Goal: Task Accomplishment & Management: Complete application form

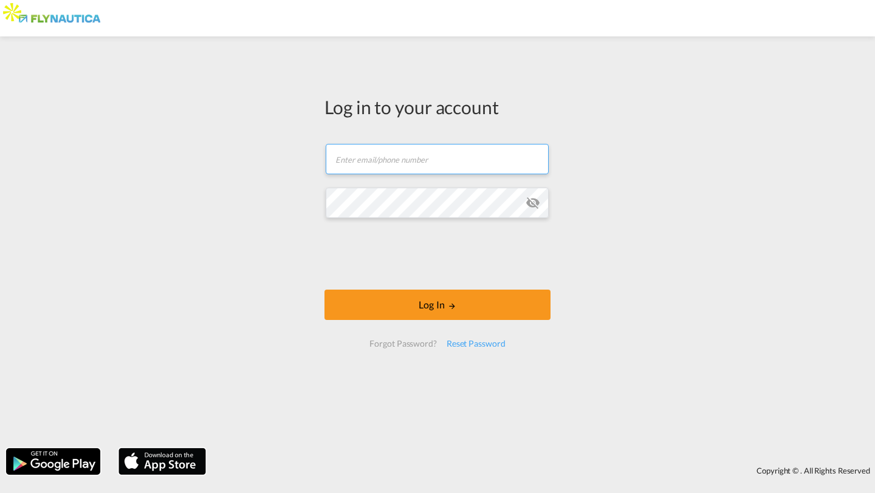
type input "[PERSON_NAME][EMAIL_ADDRESS][DOMAIN_NAME]"
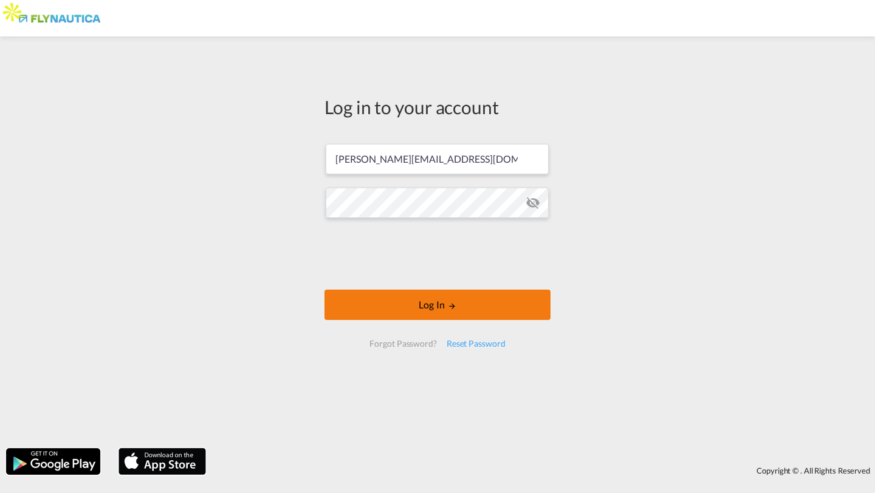
click at [354, 310] on button "Log In" at bounding box center [437, 305] width 226 height 30
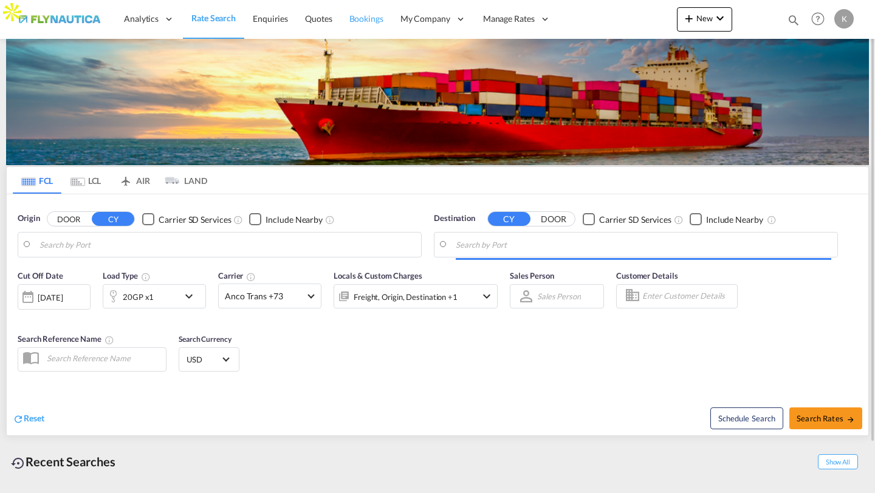
click at [376, 19] on span "Bookings" at bounding box center [366, 18] width 34 height 10
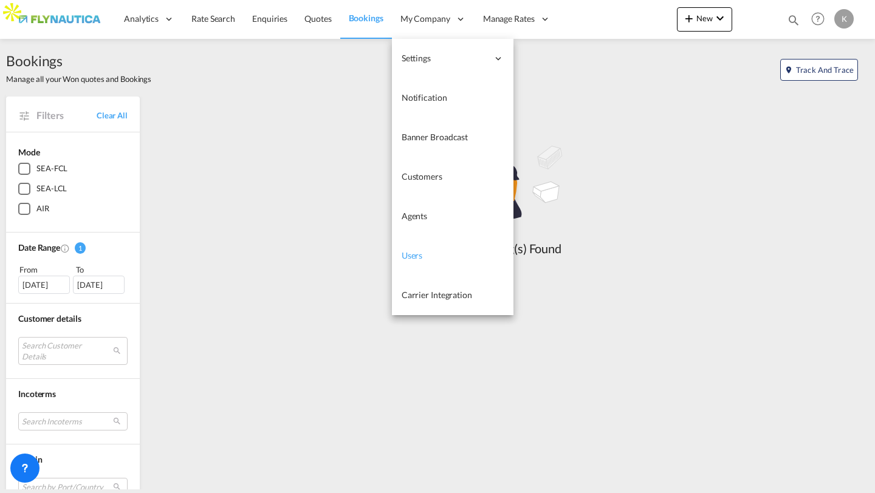
click at [406, 258] on span "Users" at bounding box center [412, 255] width 21 height 10
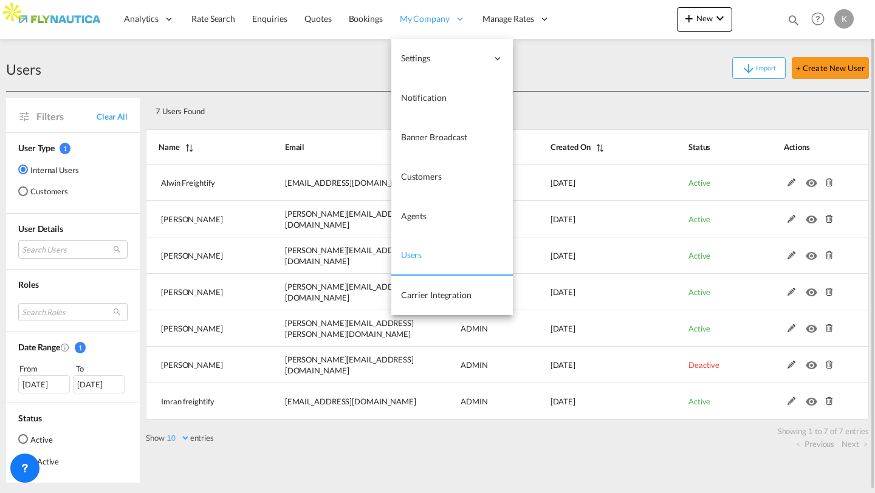
click at [416, 4] on div "My Company" at bounding box center [432, 18] width 83 height 39
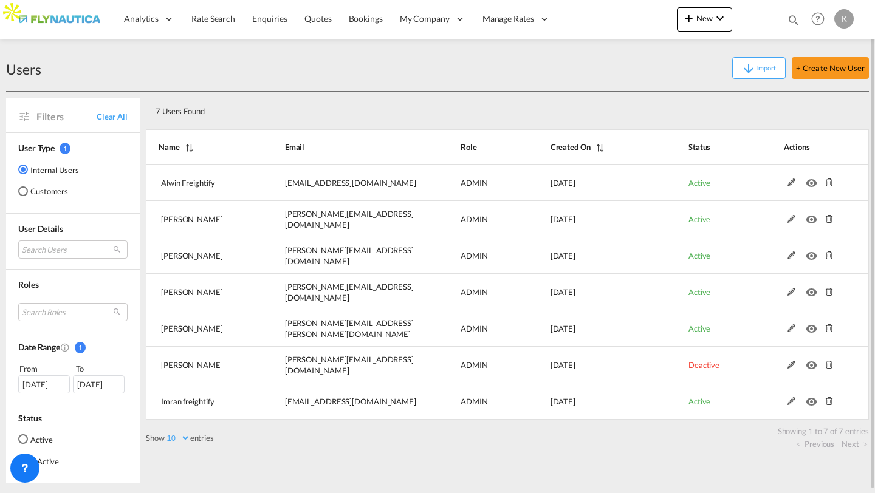
click at [39, 185] on md-radio-button "Customers" at bounding box center [48, 191] width 61 height 12
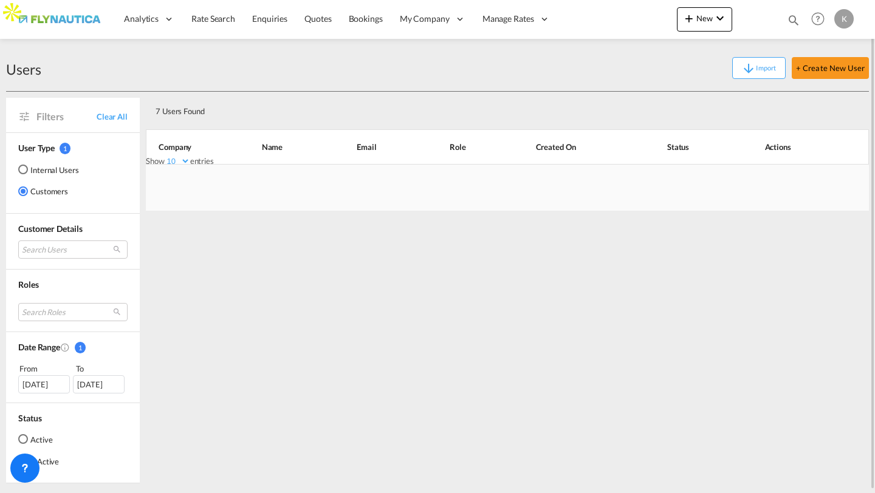
click at [39, 186] on md-radio-button "Customers" at bounding box center [48, 191] width 61 height 12
click at [228, 253] on div "7 Users Found Show 10 25 50 100 entries Search: Company Name Email Role Created…" at bounding box center [507, 288] width 723 height 392
click at [21, 164] on md-radio-button "Internal Users" at bounding box center [48, 169] width 61 height 12
click at [26, 191] on div "Customers" at bounding box center [23, 191] width 10 height 10
click at [22, 166] on div "Internal Users" at bounding box center [23, 170] width 10 height 10
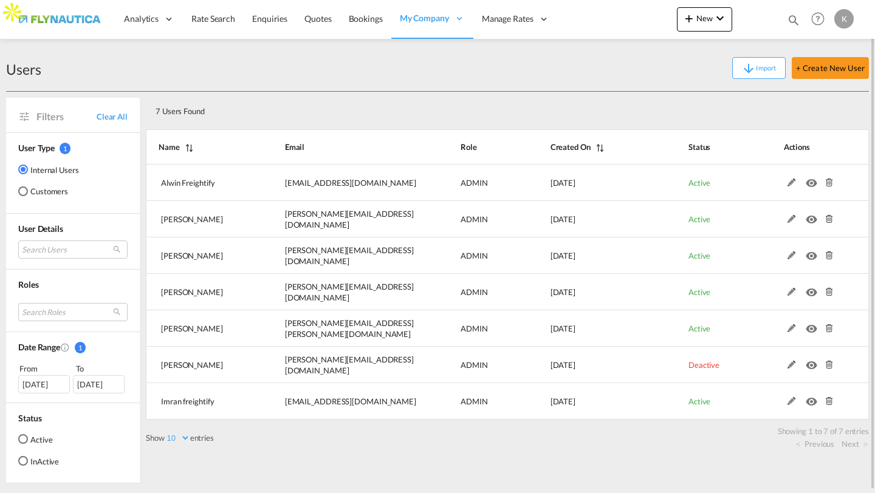
click at [48, 188] on md-radio-button "Customers" at bounding box center [48, 191] width 61 height 12
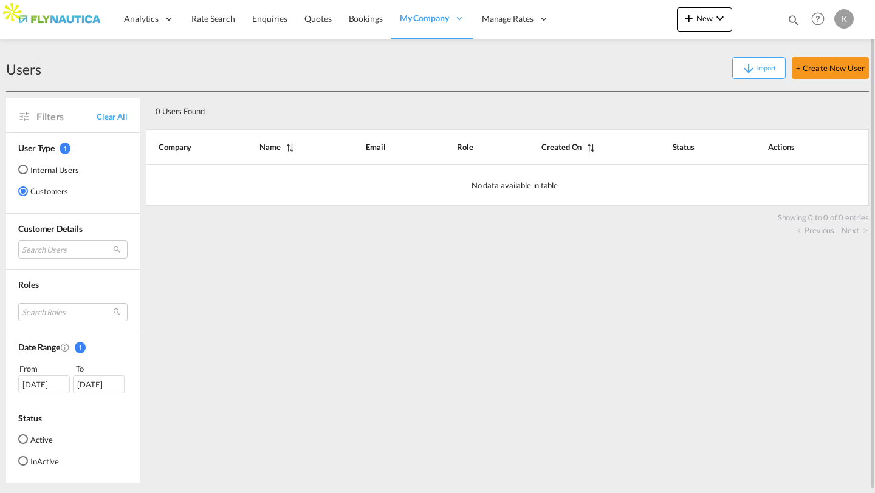
click at [52, 169] on md-radio-button "Internal Users" at bounding box center [48, 169] width 61 height 12
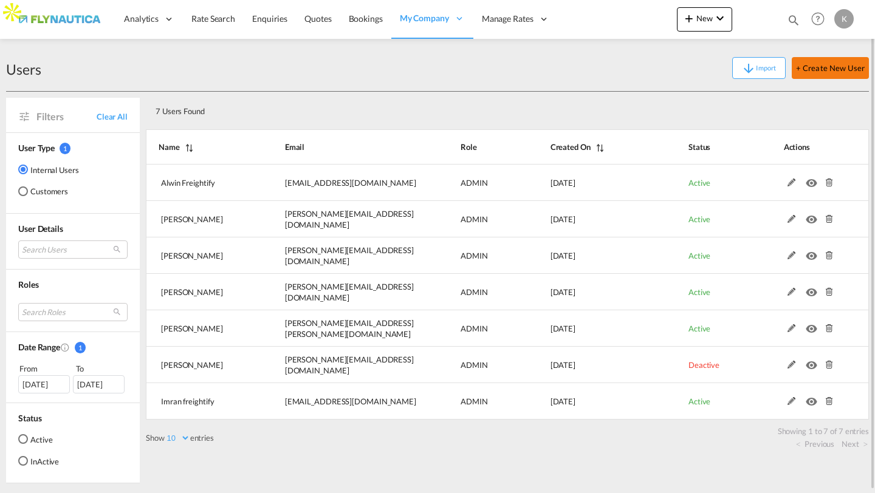
click at [827, 69] on button "+ Create New User" at bounding box center [830, 68] width 77 height 22
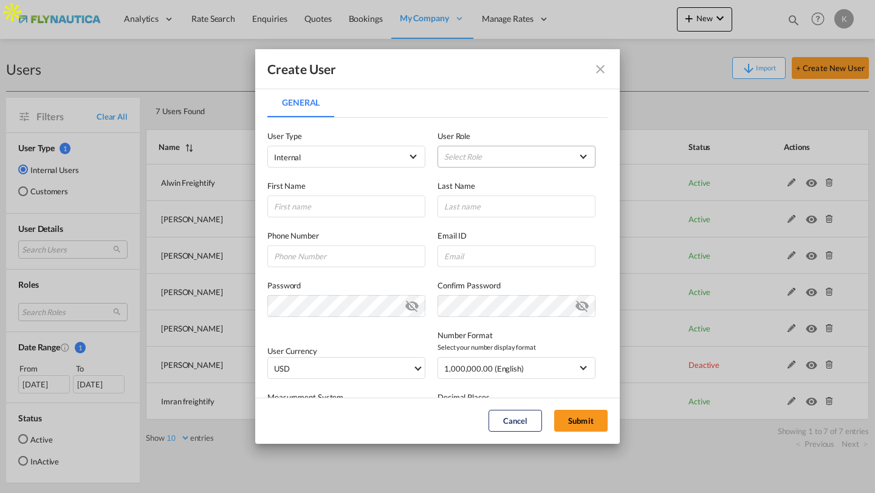
click at [450, 158] on md-select "Select Role ADMIN GLOBAL Essentials Admin GLOBAL Essentials Manager GLOBAL Esse…" at bounding box center [516, 157] width 158 height 22
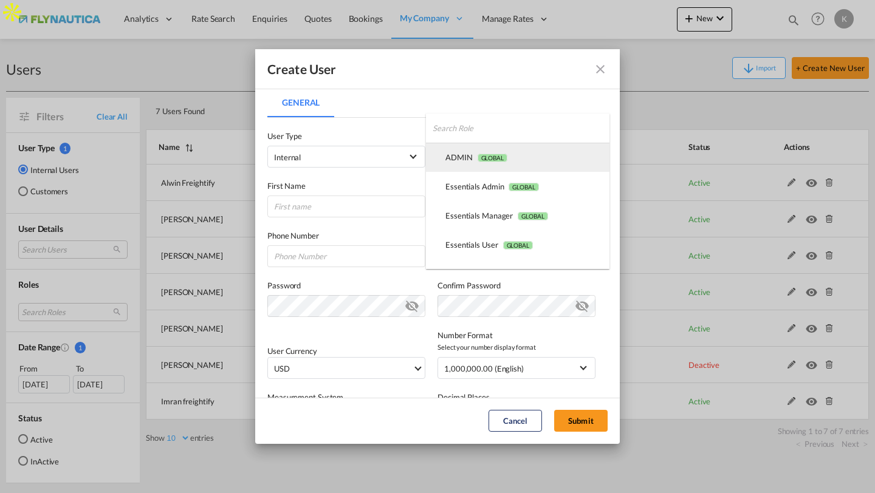
click at [465, 168] on md-option "ADMIN GLOBAL" at bounding box center [517, 157] width 183 height 29
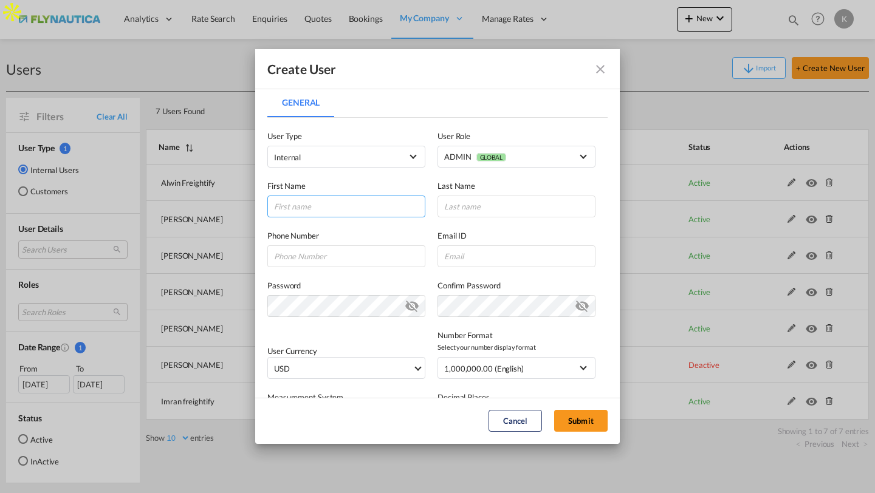
click at [382, 211] on input "General General ..." at bounding box center [346, 207] width 158 height 22
type input "Alina"
type input "[PERSON_NAME]"
click at [493, 271] on div "Password Password must contain the following: A special character A number Mini…" at bounding box center [437, 292] width 340 height 50
click at [488, 250] on input "General General ..." at bounding box center [516, 256] width 158 height 22
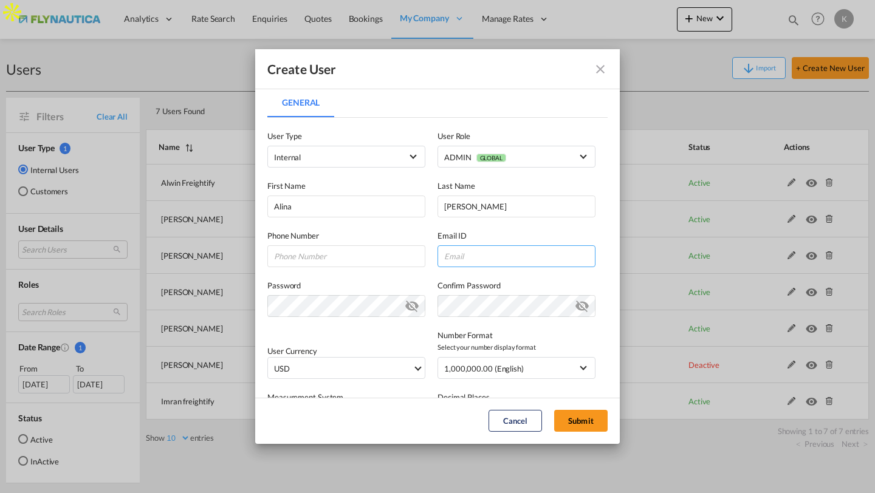
paste input "[EMAIL_ADDRESS][DOMAIN_NAME]"
type input "[EMAIL_ADDRESS][DOMAIN_NAME]"
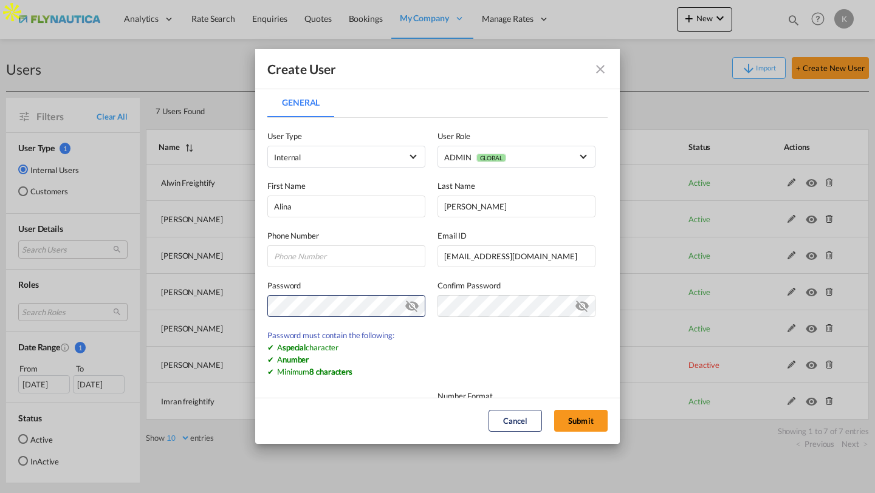
click at [414, 306] on md-icon "icon-eye-off" at bounding box center [412, 303] width 15 height 15
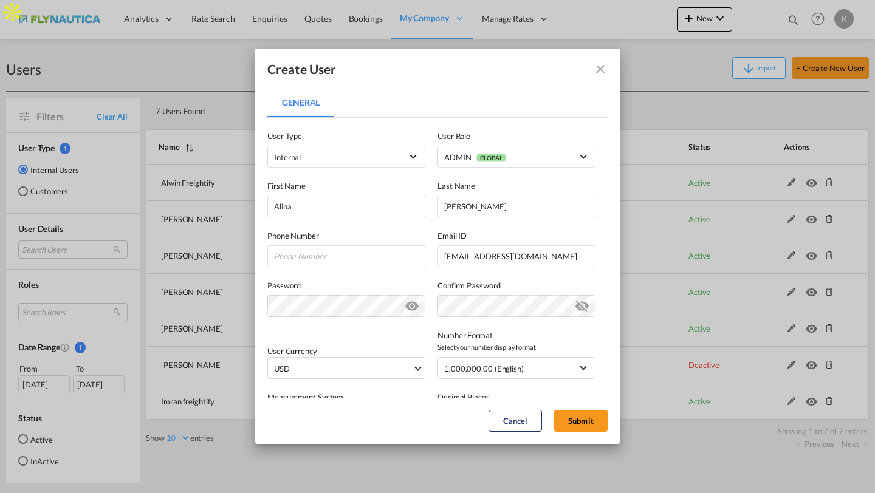
click at [413, 281] on label "Password" at bounding box center [346, 285] width 158 height 12
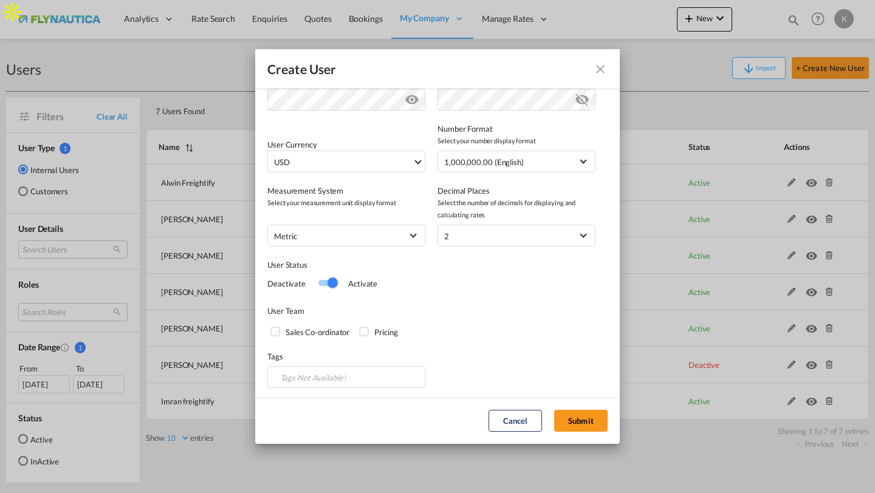
scroll to position [209, 0]
click at [386, 157] on span "USD" at bounding box center [343, 160] width 139 height 12
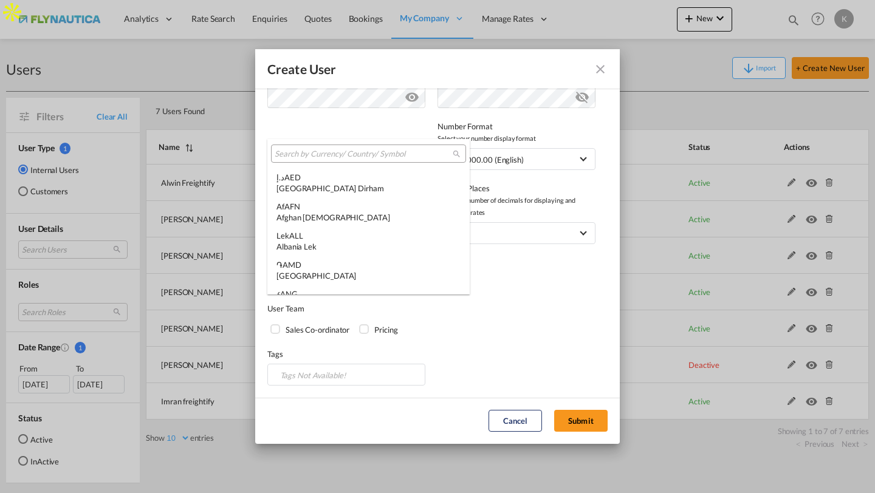
scroll to position [4194, 0]
click at [386, 157] on input "search" at bounding box center [364, 154] width 178 height 11
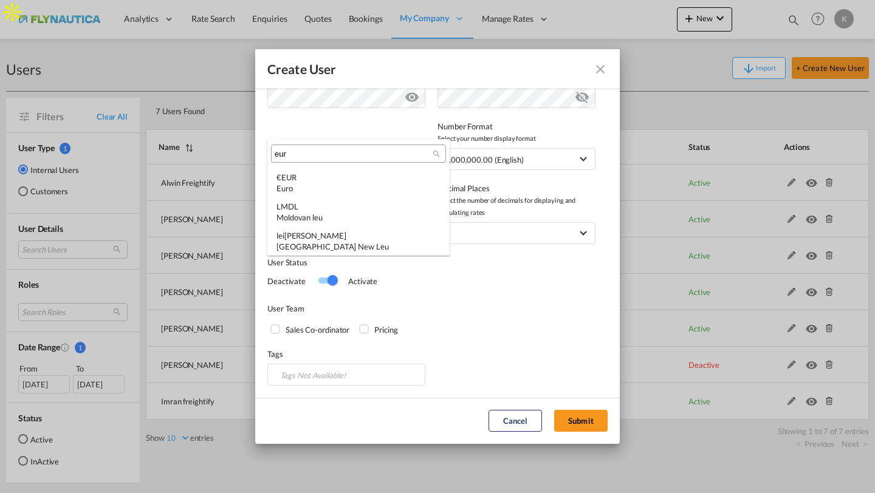
scroll to position [0, 0]
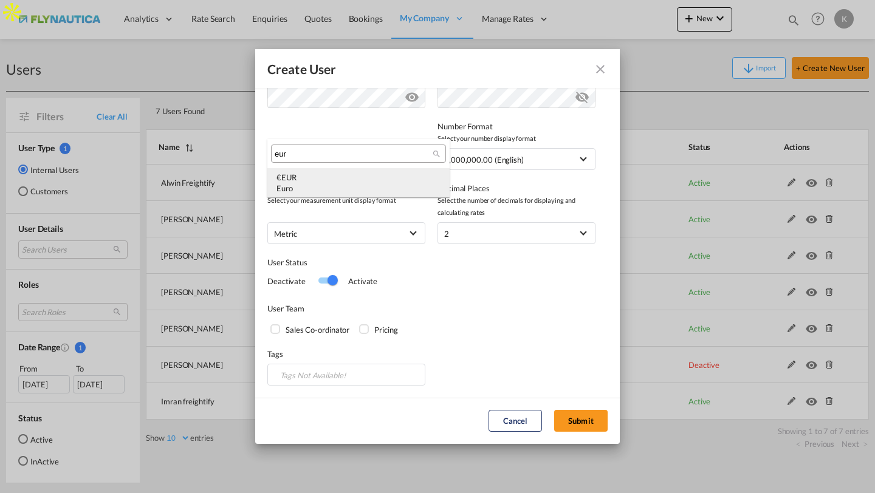
type input "eur"
click at [361, 179] on div "€ EUR Euro" at bounding box center [358, 183] width 164 height 22
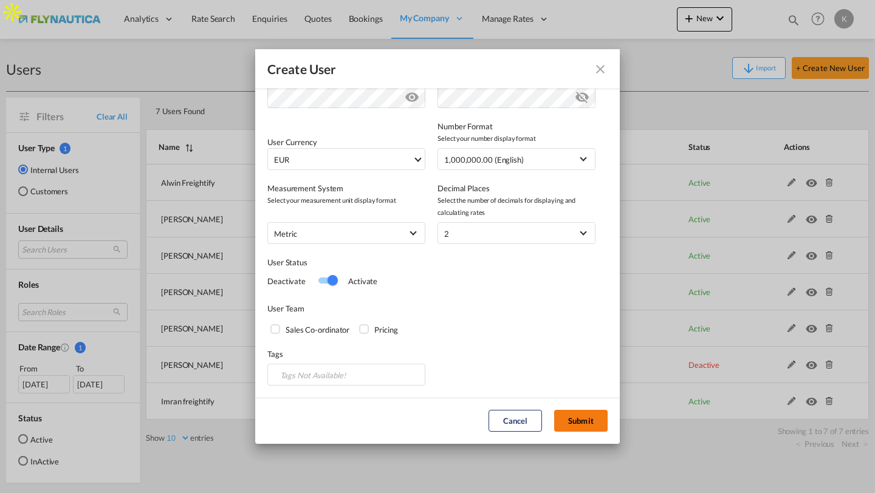
click at [572, 418] on button "Submit" at bounding box center [580, 421] width 53 height 22
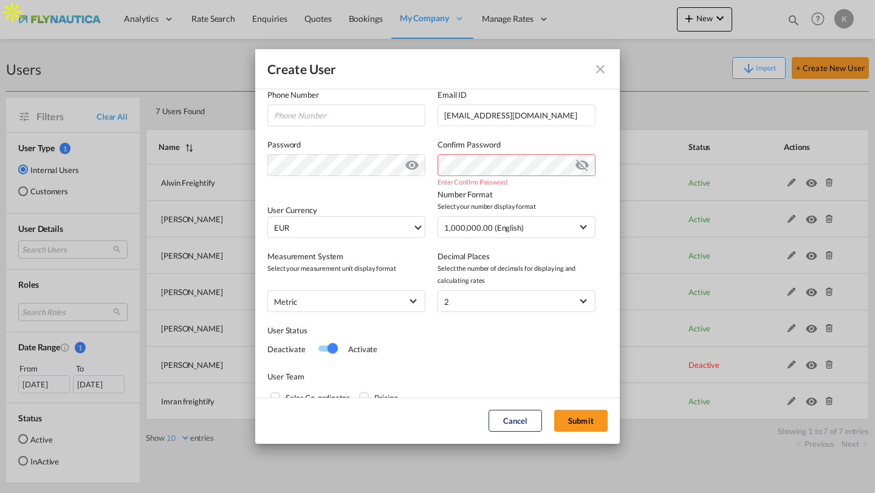
scroll to position [129, 0]
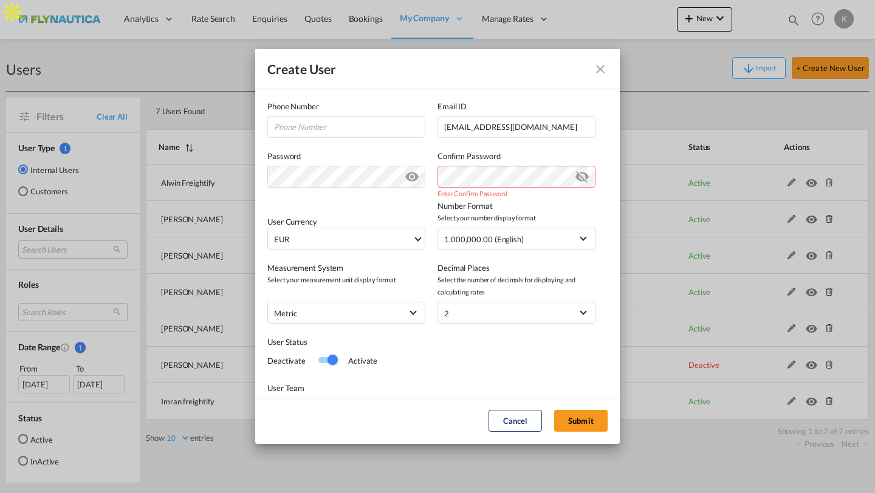
click at [498, 188] on div "Enter Confirm Password" at bounding box center [516, 183] width 158 height 34
click at [585, 179] on md-icon "icon-eye-off" at bounding box center [582, 174] width 15 height 15
click at [581, 414] on button "Submit" at bounding box center [580, 421] width 53 height 22
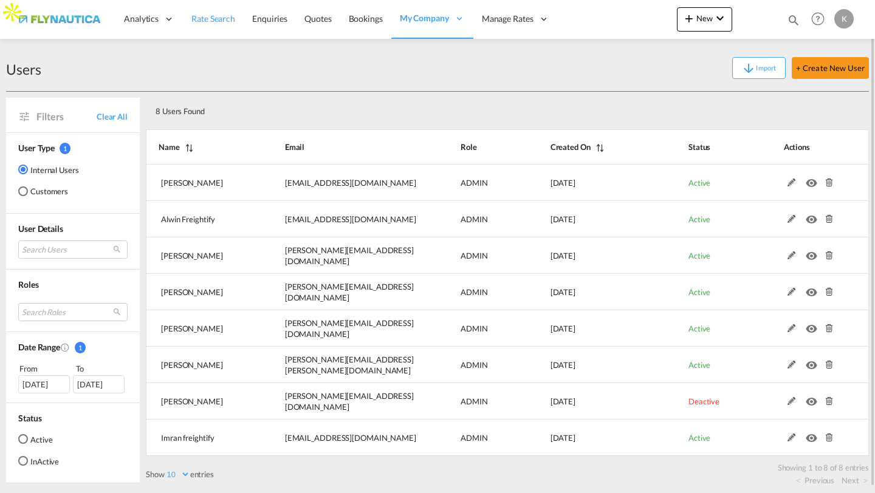
click at [214, 16] on span "Rate Search" at bounding box center [213, 18] width 44 height 10
